Goal: Ask a question

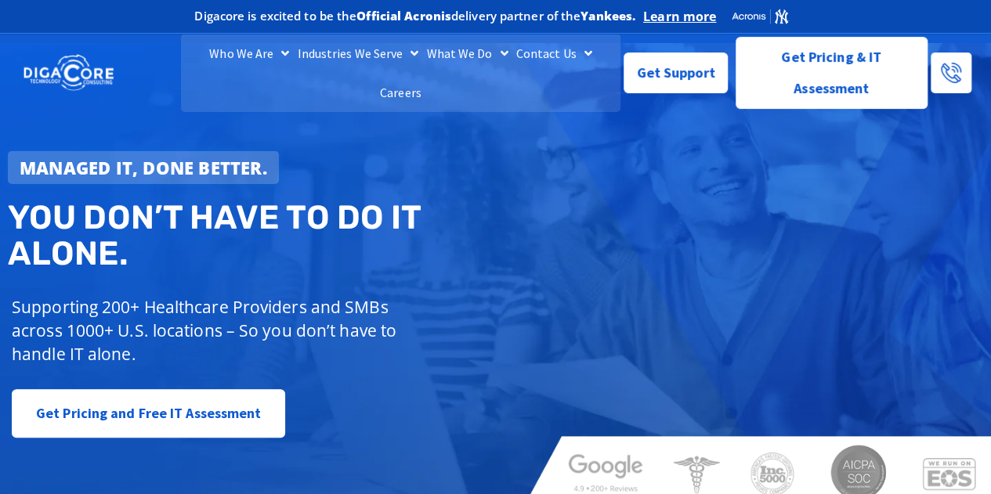
click at [664, 96] on div "Who We Are About Us Our Leadership Testimonials Blog Industries We Serve Health…" at bounding box center [496, 73] width 960 height 78
click at [665, 82] on link "Get Support" at bounding box center [676, 66] width 104 height 41
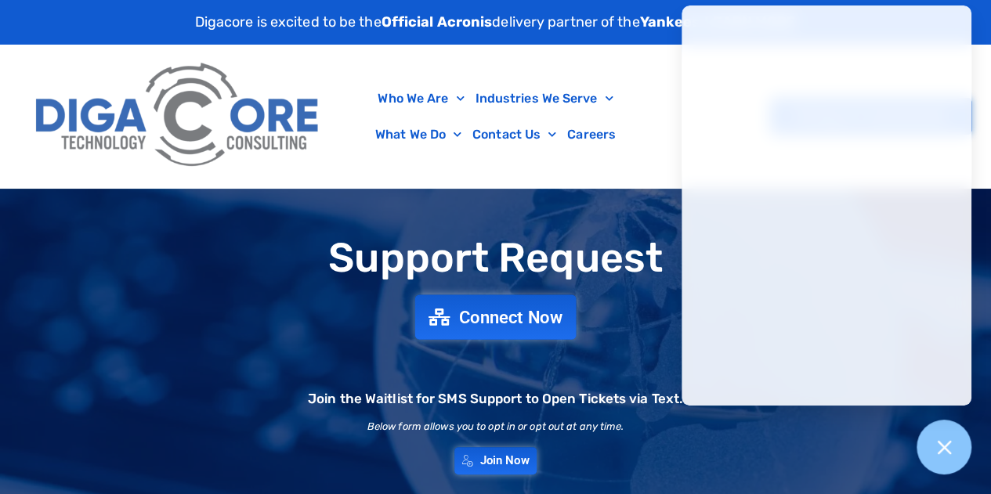
click at [503, 311] on span "Connect Now" at bounding box center [510, 317] width 103 height 17
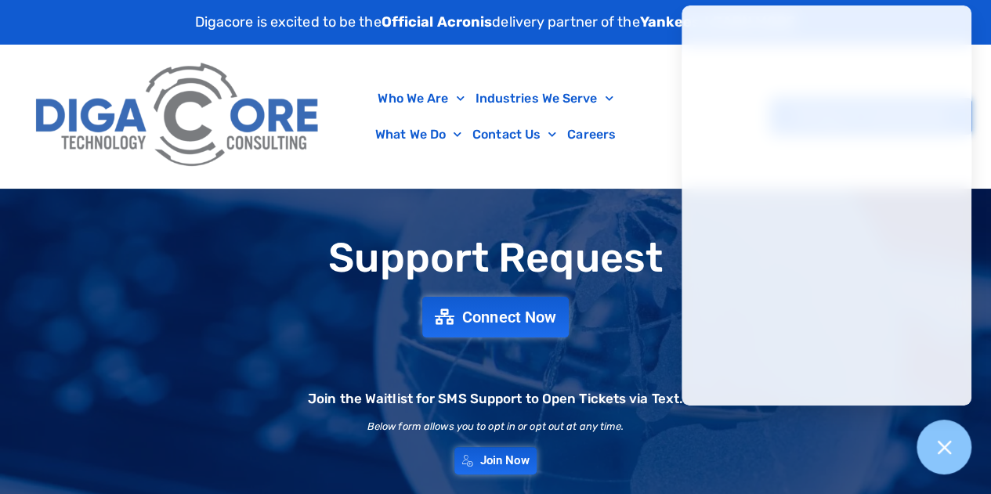
click at [552, 422] on h2 "Below form allows you to opt in or opt out at any time." at bounding box center [495, 427] width 257 height 10
click at [950, 450] on icon at bounding box center [944, 447] width 20 height 20
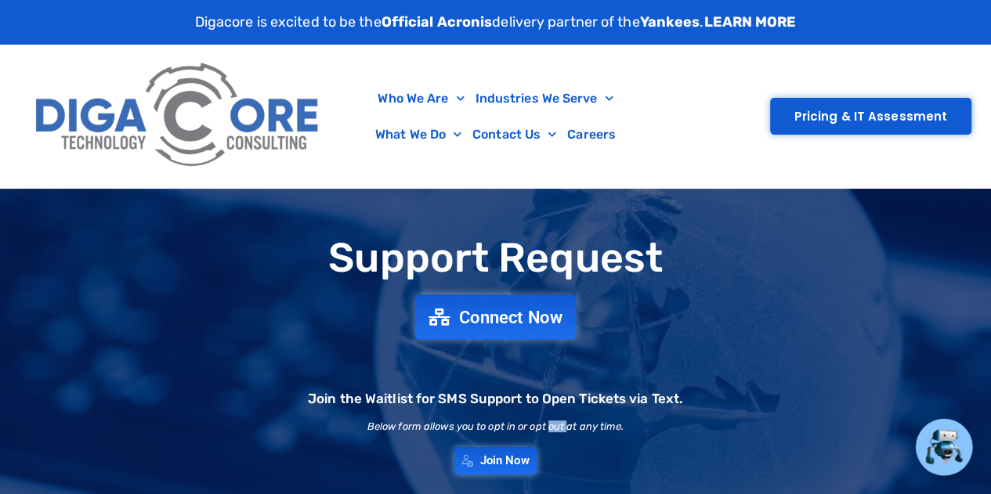
click at [501, 332] on link "Connect Now" at bounding box center [495, 317] width 161 height 45
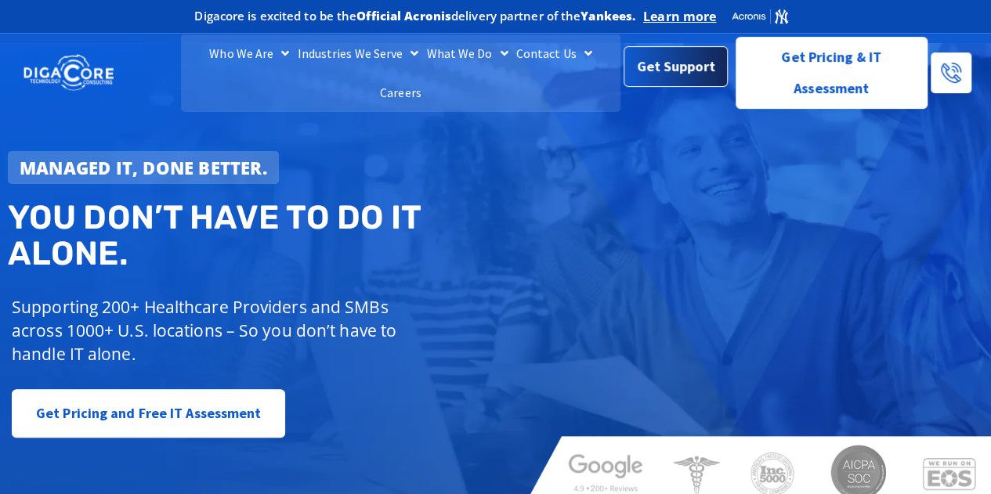
click at [723, 68] on link "Get Support" at bounding box center [676, 66] width 104 height 41
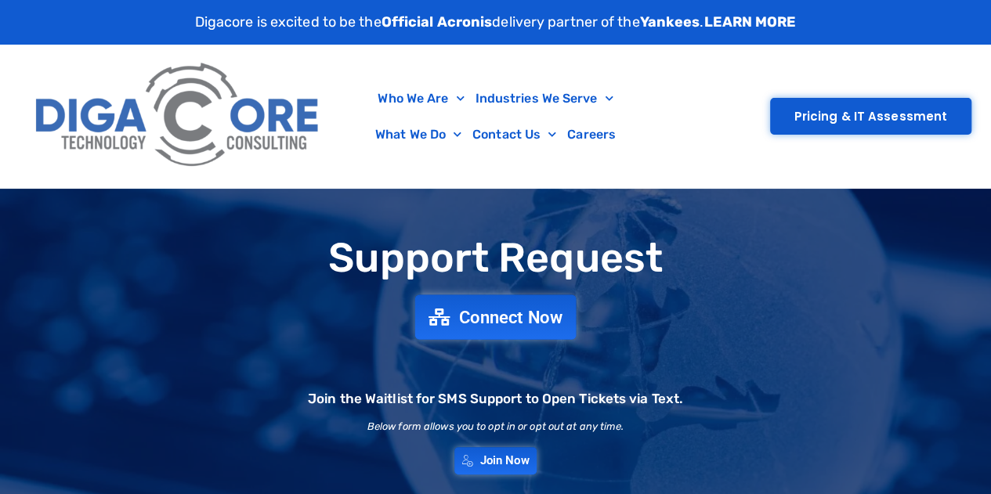
click at [519, 313] on span "Connect Now" at bounding box center [510, 317] width 103 height 17
